Goal: Task Accomplishment & Management: Manage account settings

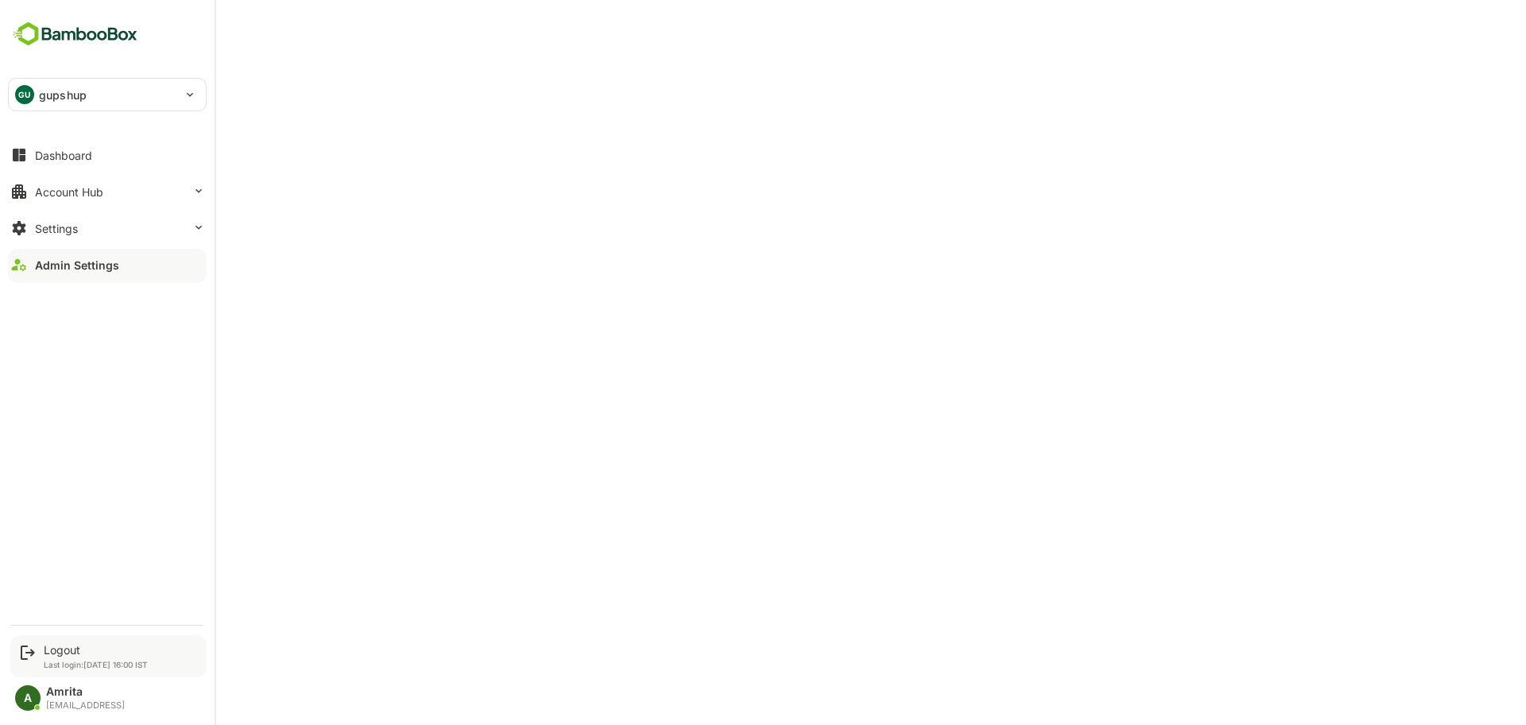
click at [52, 654] on div "Logout" at bounding box center [96, 650] width 104 height 14
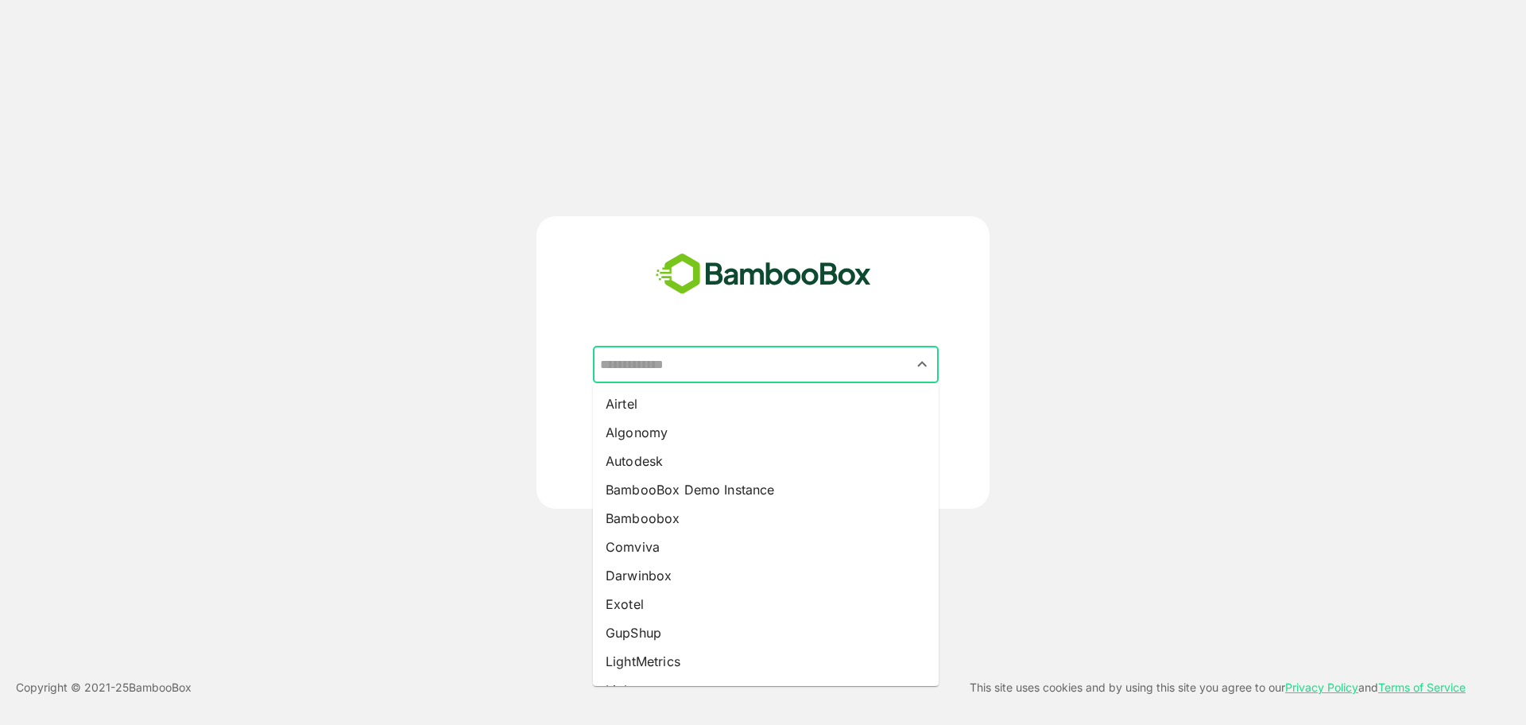
click at [705, 362] on input "text" at bounding box center [765, 365] width 339 height 30
click at [696, 486] on li "BambooBox Demo Instance" at bounding box center [766, 489] width 346 height 29
type input "**********"
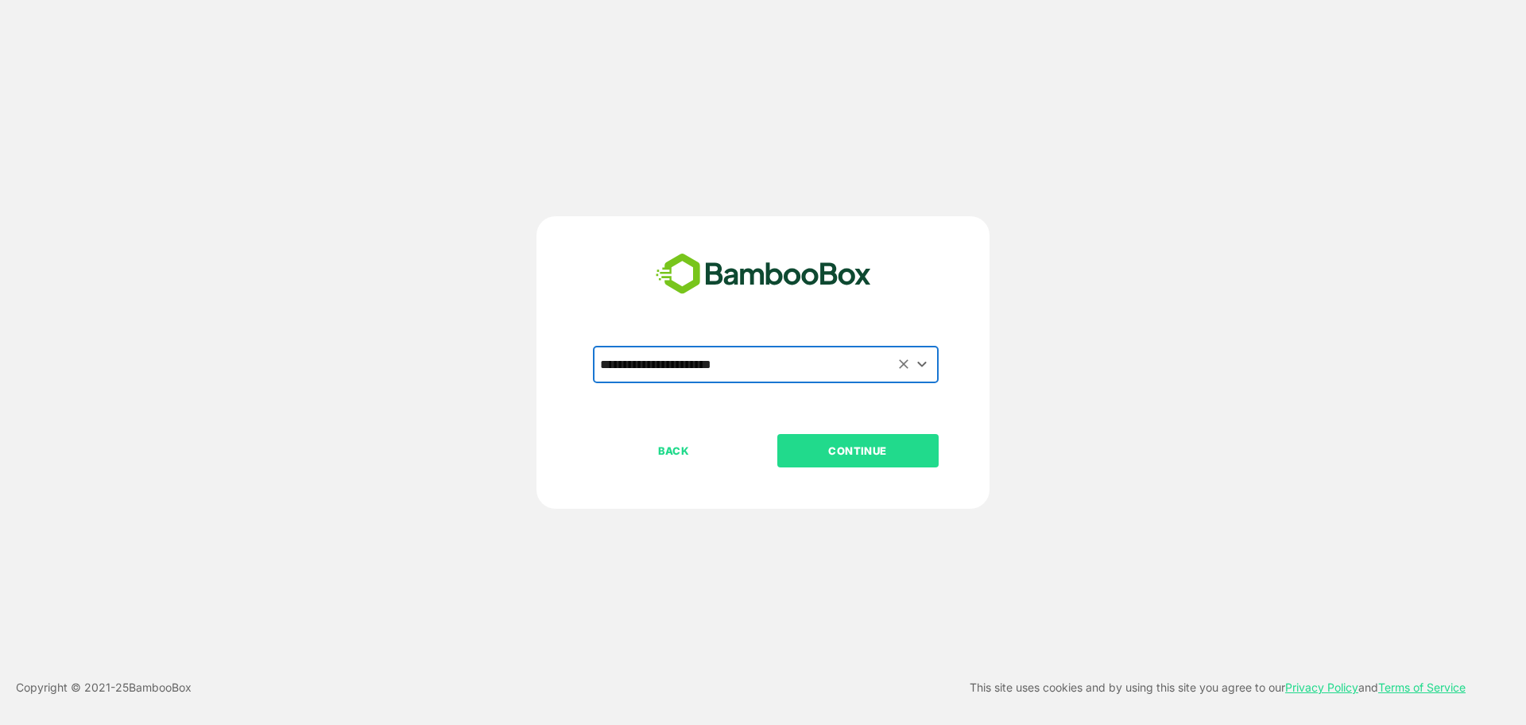
click at [785, 442] on p "CONTINUE" at bounding box center [857, 450] width 159 height 17
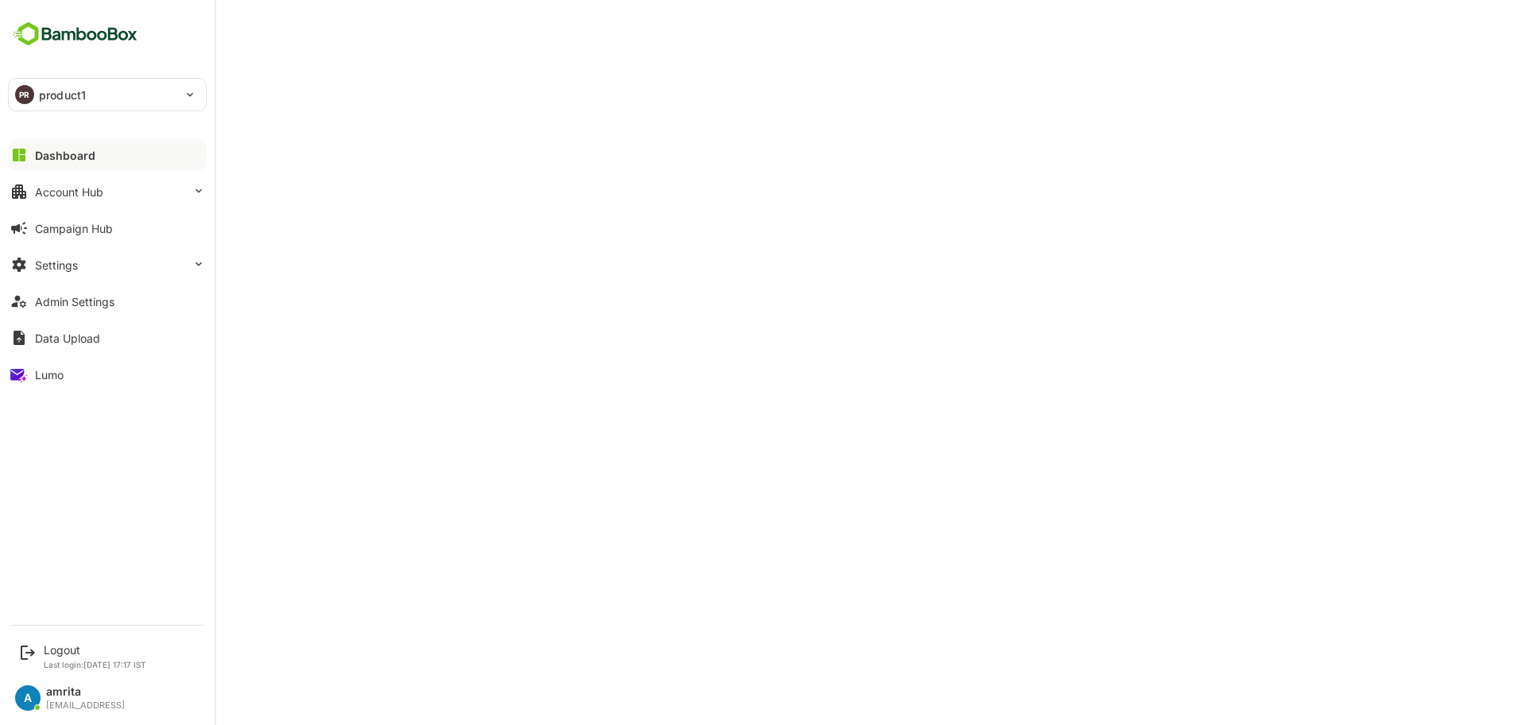
click at [64, 93] on p "product1" at bounding box center [62, 95] width 47 height 17
click at [61, 199] on button "Account Hub" at bounding box center [107, 192] width 199 height 32
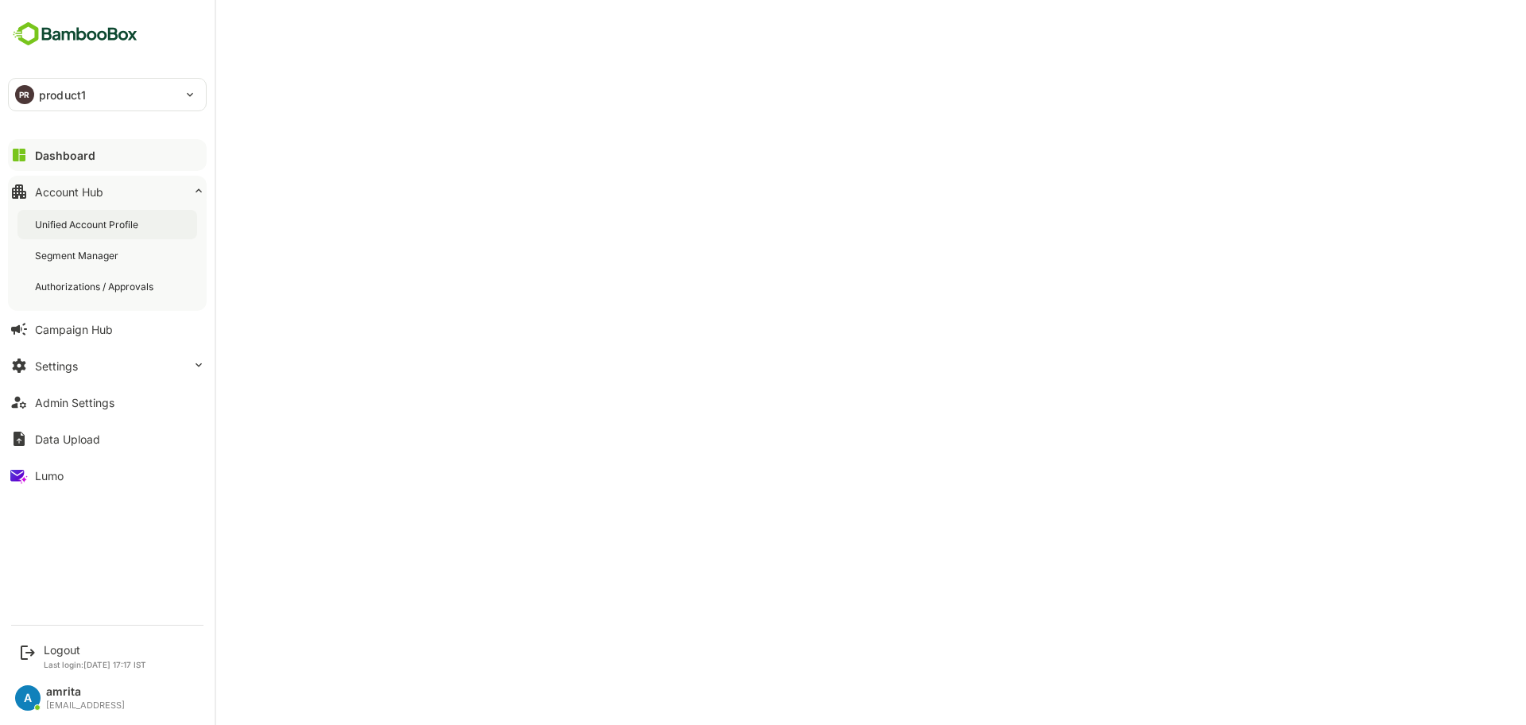
click at [87, 225] on div "Unified Account Profile" at bounding box center [88, 225] width 107 height 14
click at [9, 96] on div "PR product1" at bounding box center [98, 95] width 178 height 32
click at [42, 96] on div at bounding box center [763, 362] width 1526 height 725
click at [42, 96] on p "product1" at bounding box center [62, 95] width 47 height 17
click at [60, 180] on p "product2" at bounding box center [61, 177] width 49 height 17
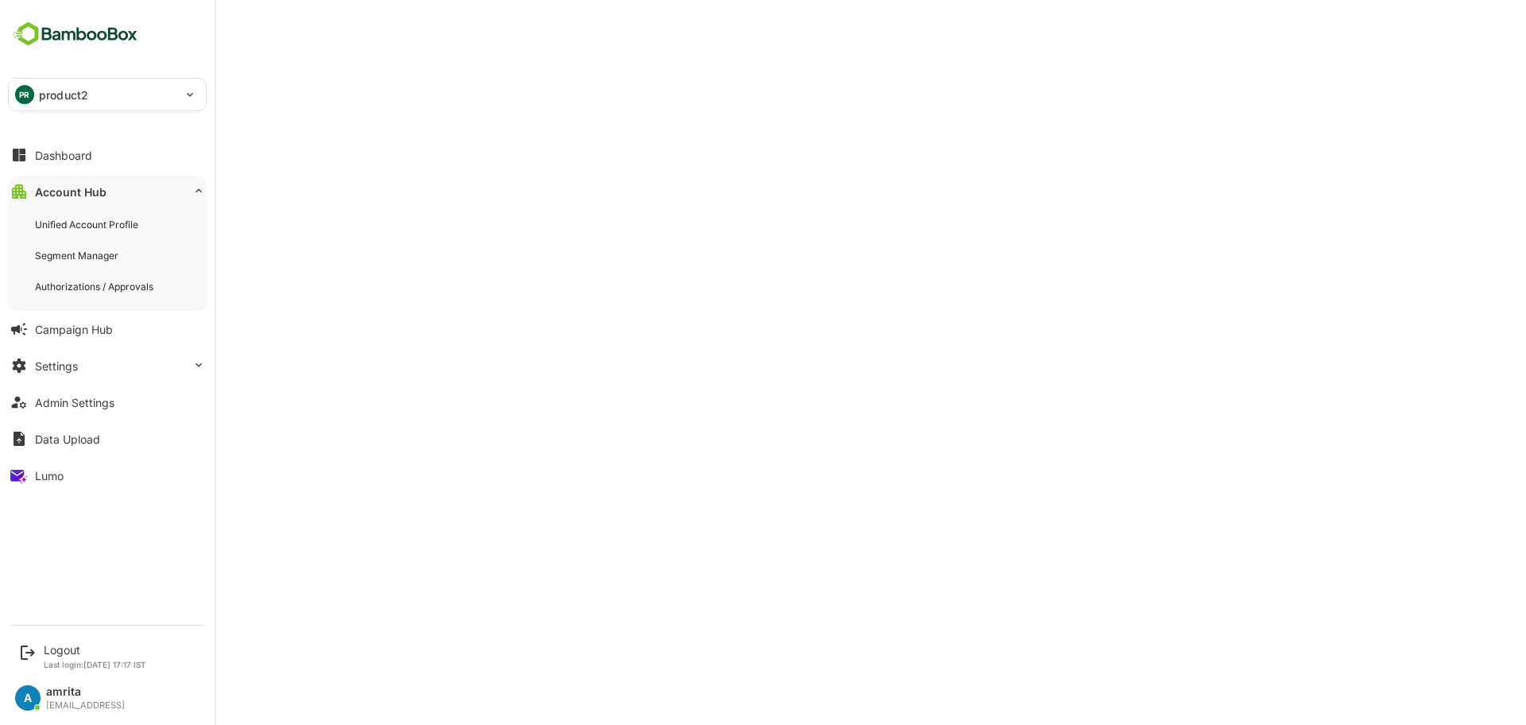
click at [49, 94] on p "product2" at bounding box center [63, 95] width 49 height 17
click at [85, 211] on p "product3" at bounding box center [61, 215] width 49 height 17
click at [57, 103] on p "product3" at bounding box center [63, 95] width 49 height 17
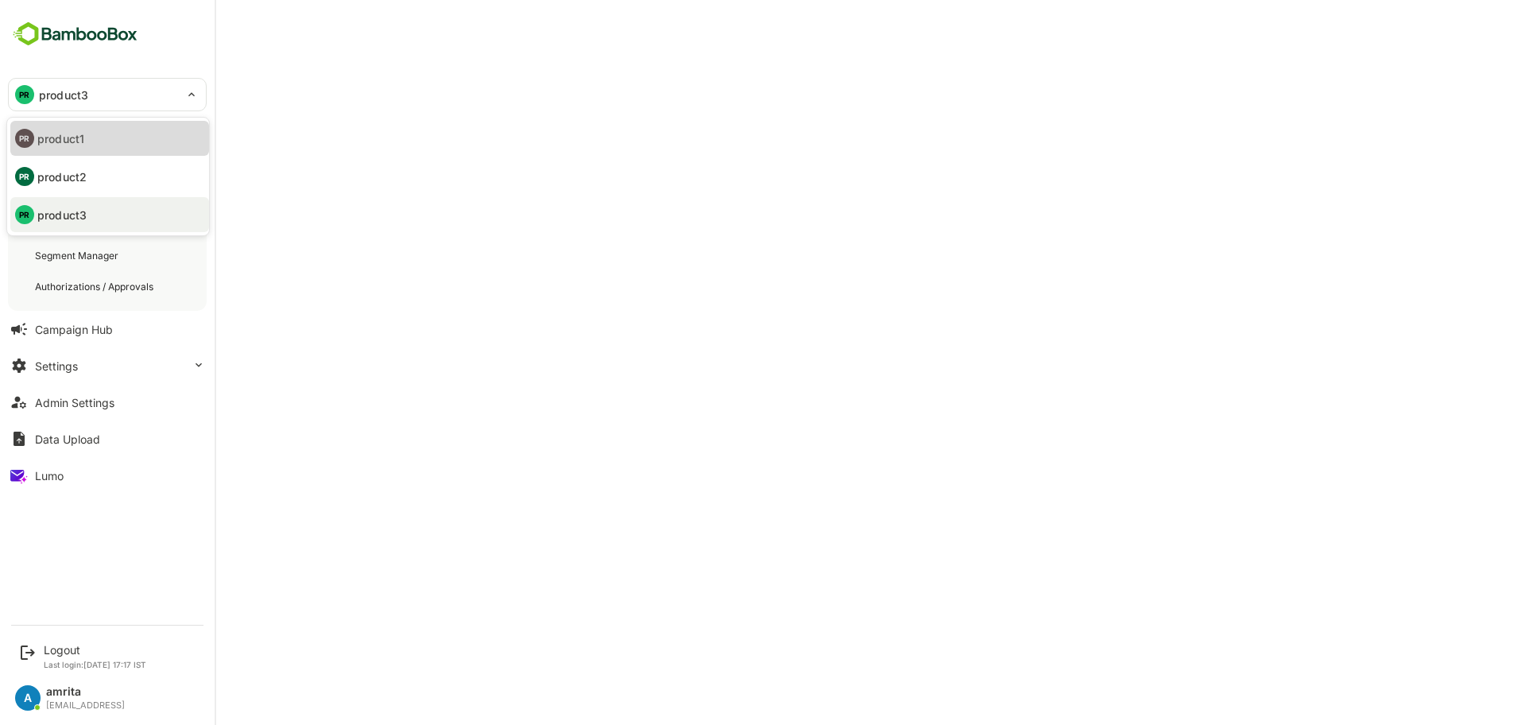
click at [70, 142] on p "product1" at bounding box center [60, 138] width 47 height 17
type input "********"
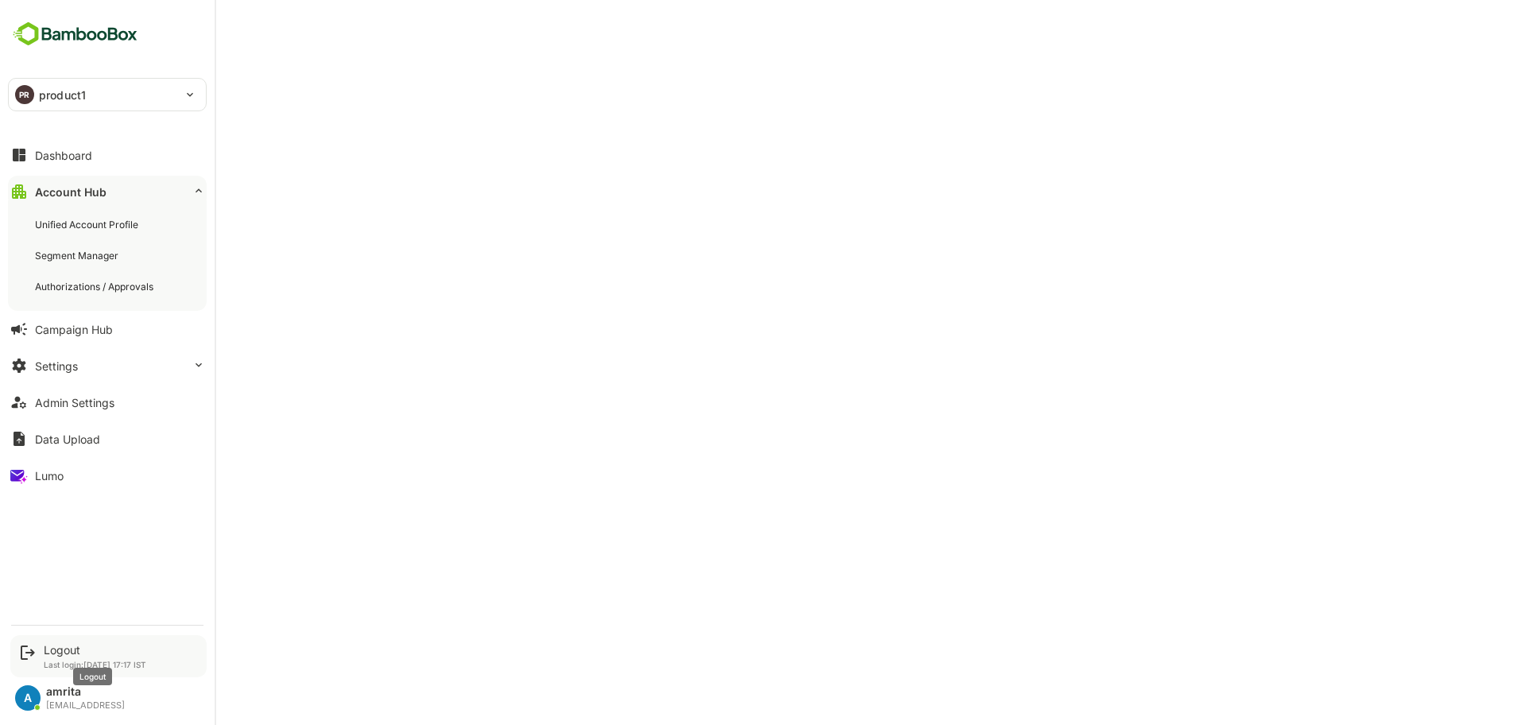
click at [44, 652] on div "Logout" at bounding box center [95, 650] width 103 height 14
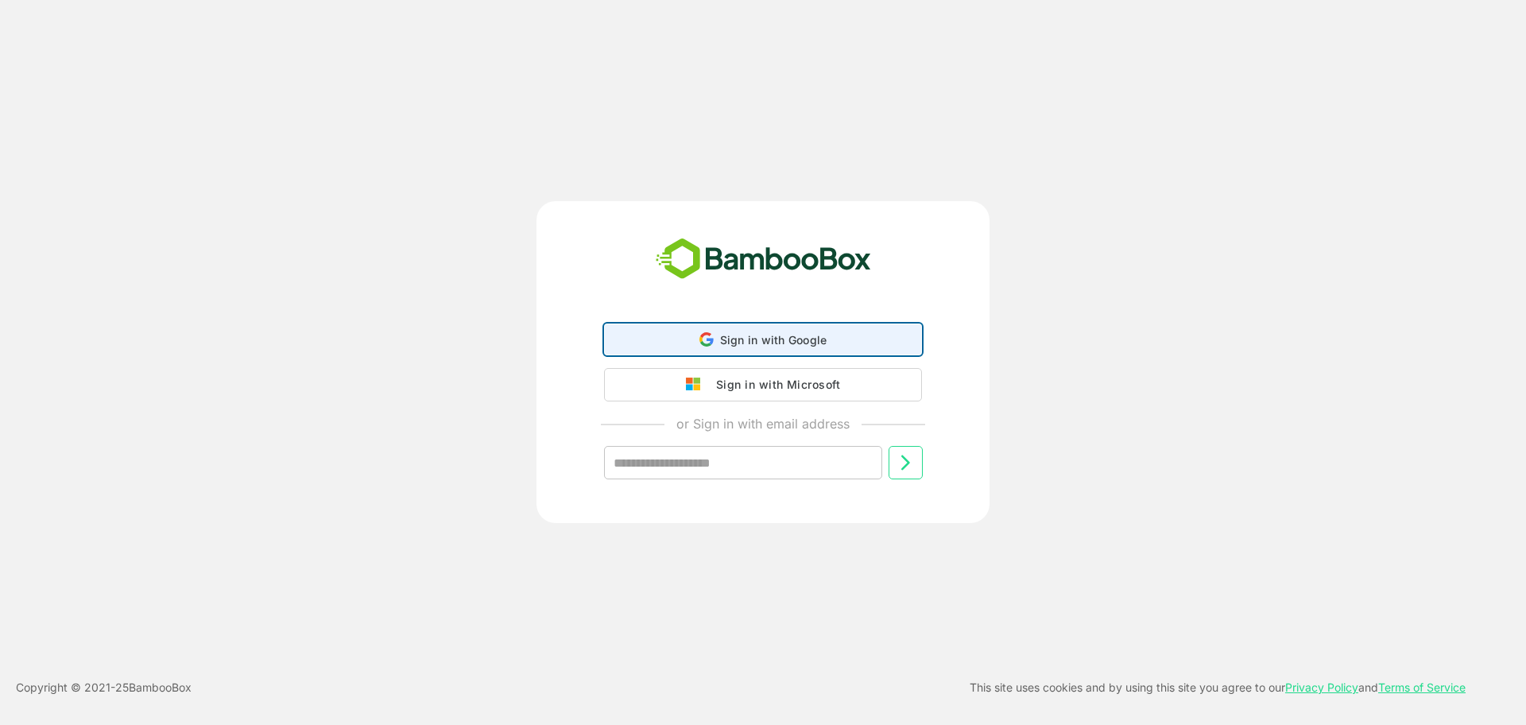
click at [770, 341] on span "Sign in with Google" at bounding box center [773, 340] width 107 height 14
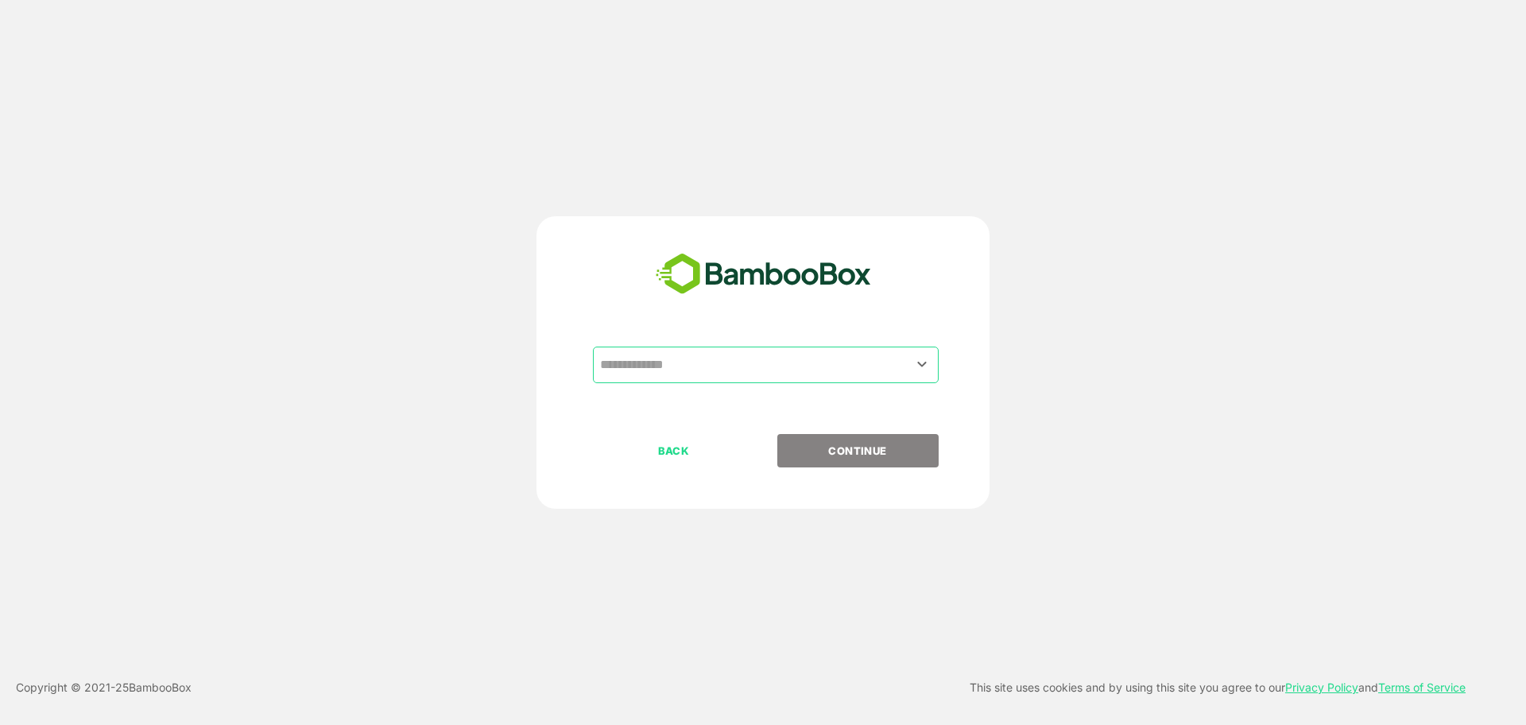
click at [755, 370] on input "text" at bounding box center [765, 365] width 339 height 30
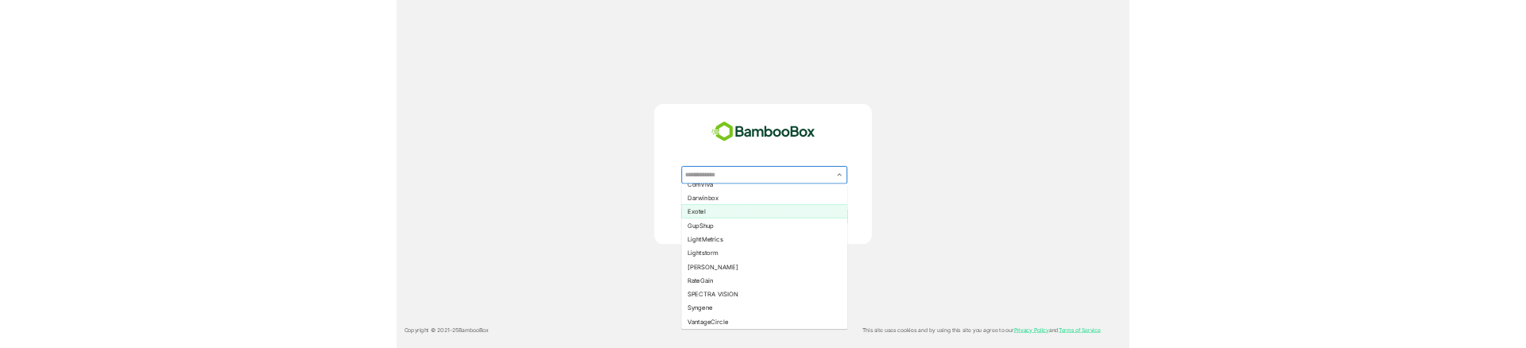
scroll to position [165, 0]
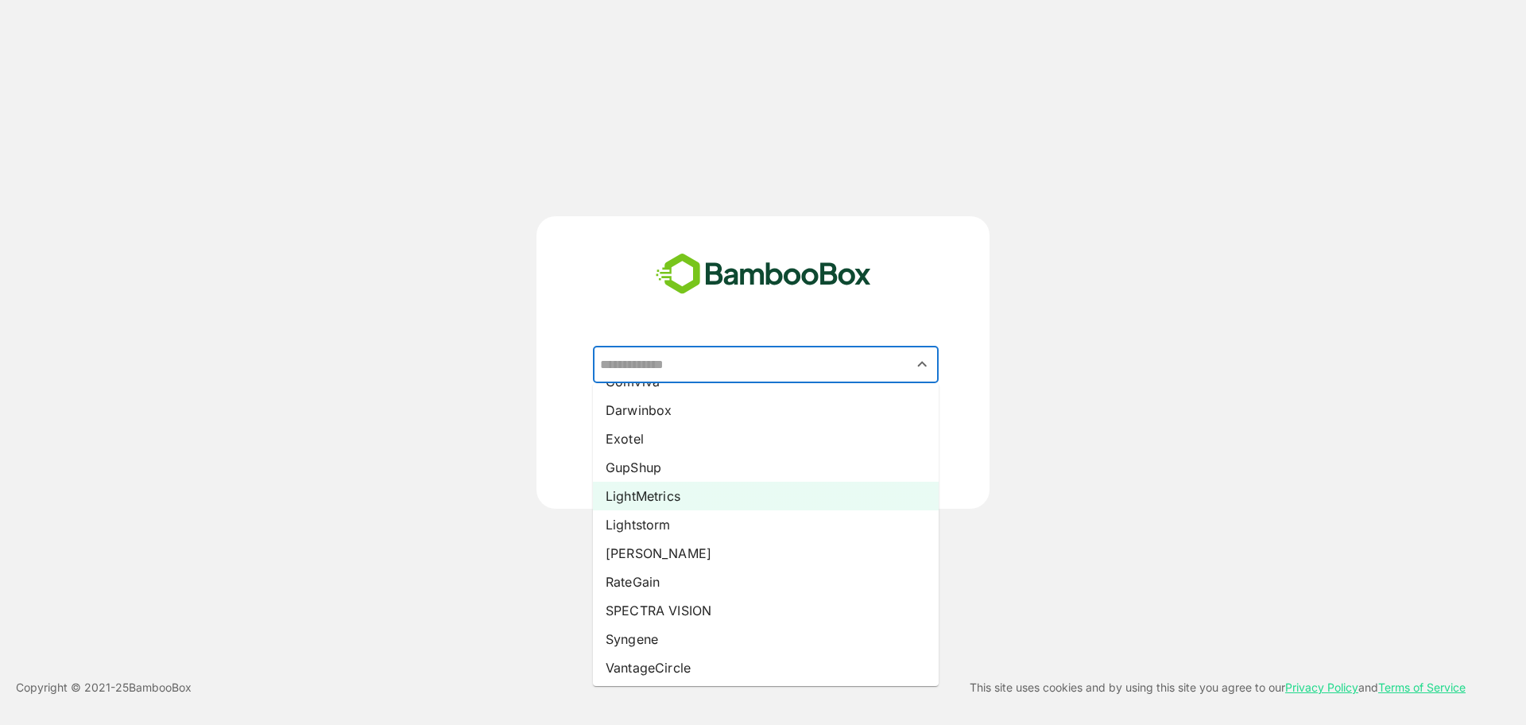
click at [639, 502] on li "LightMetrics" at bounding box center [766, 496] width 346 height 29
type input "**********"
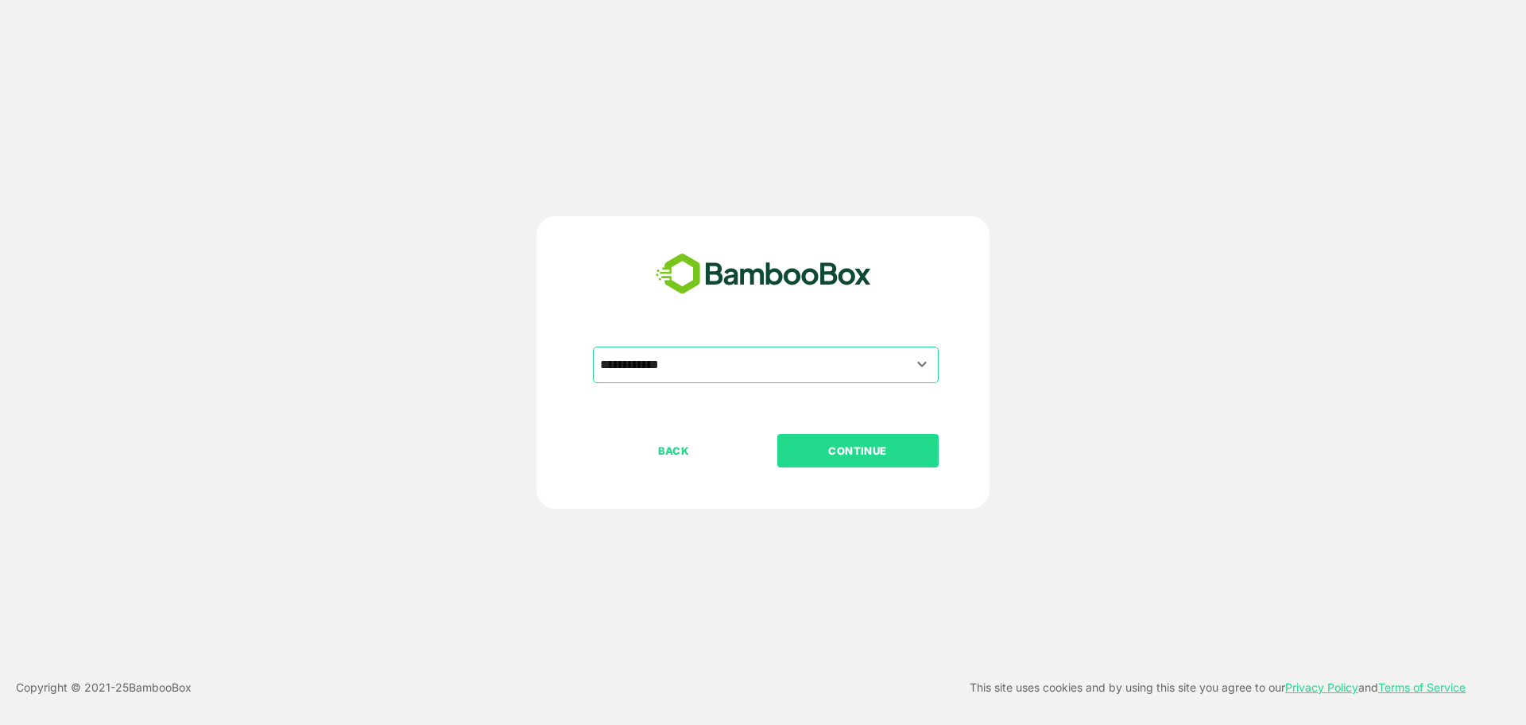
click at [828, 458] on p "CONTINUE" at bounding box center [857, 450] width 159 height 17
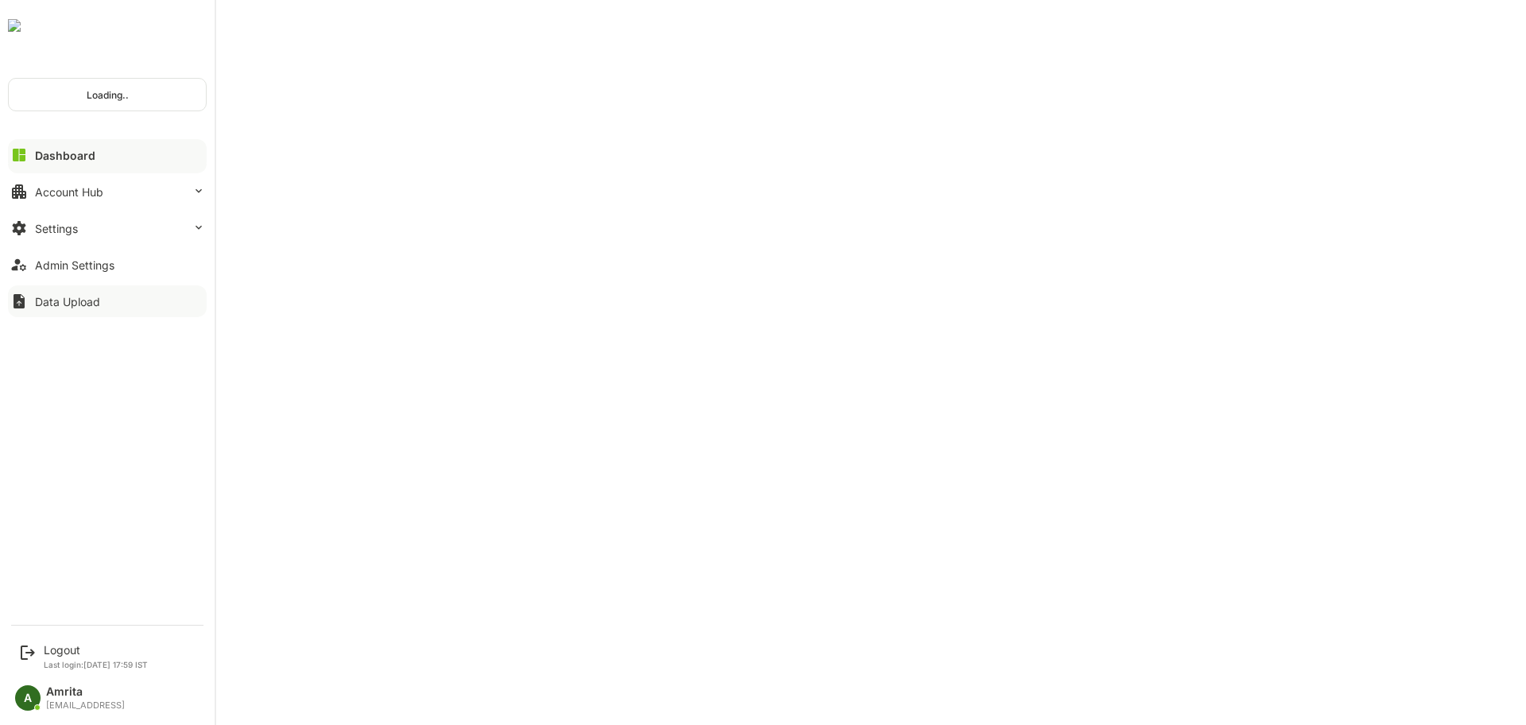
click at [38, 306] on div "Data Upload" at bounding box center [67, 302] width 65 height 14
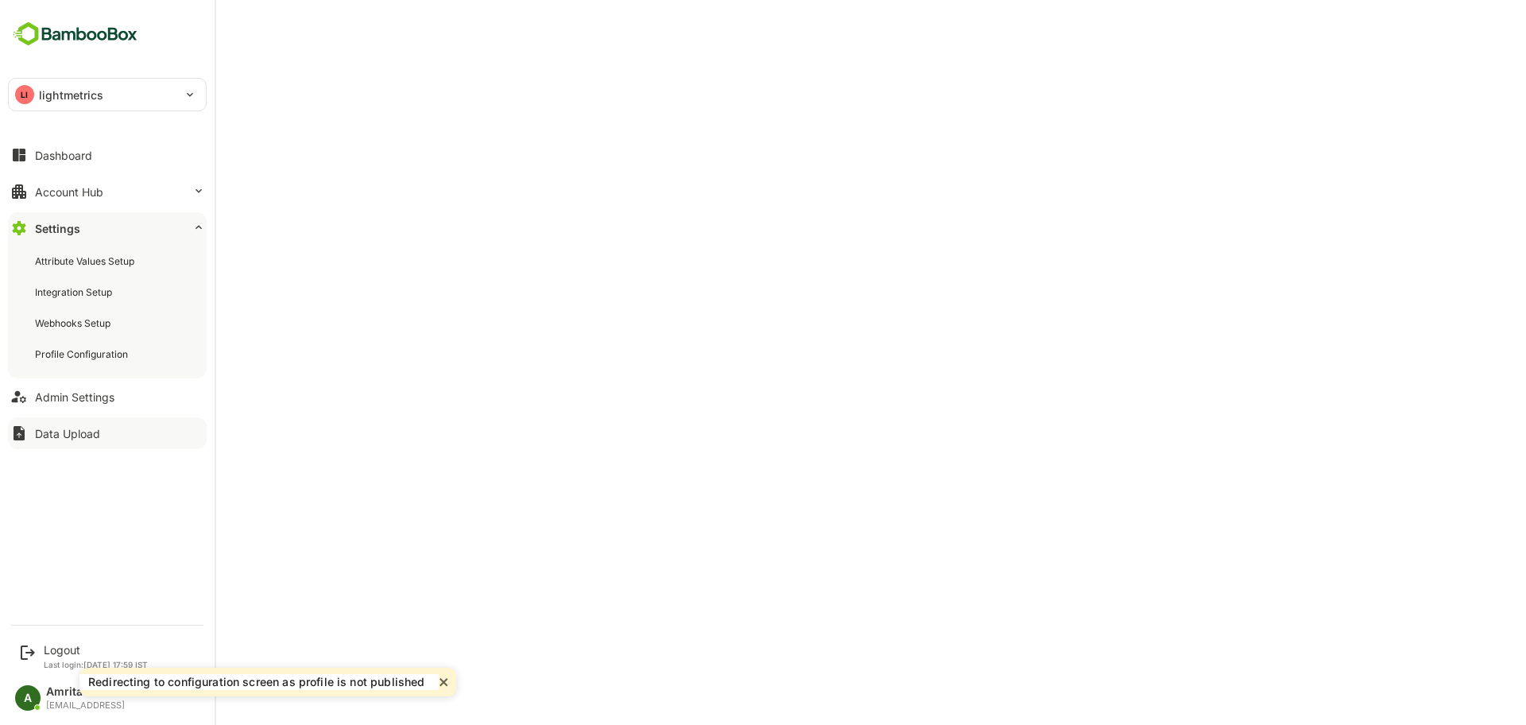
click at [41, 429] on div "Data Upload" at bounding box center [67, 434] width 65 height 14
